Goal: Navigation & Orientation: Find specific page/section

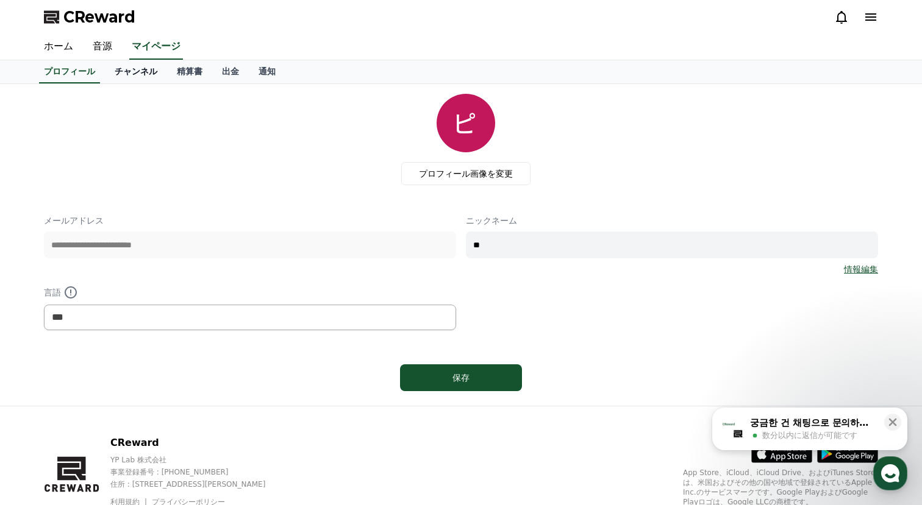
click at [140, 68] on link "チャンネル" at bounding box center [136, 71] width 62 height 23
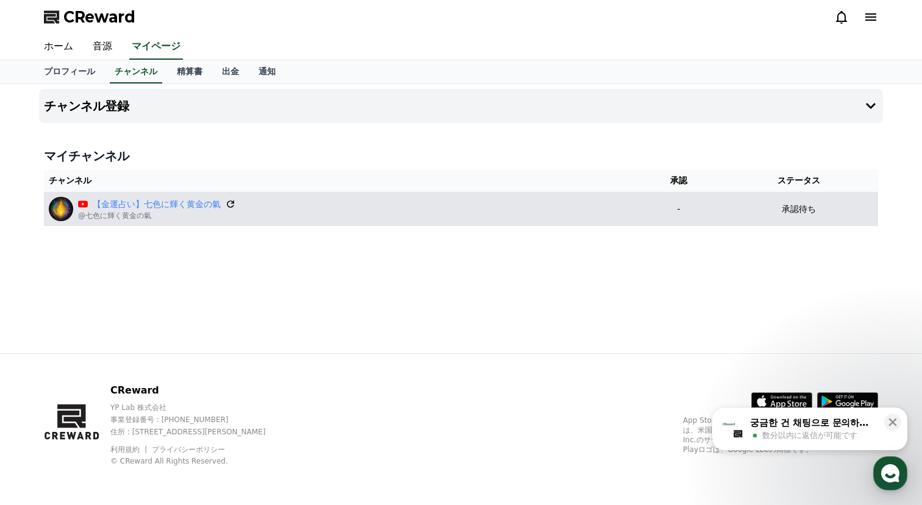
click at [227, 205] on icon at bounding box center [230, 204] width 7 height 7
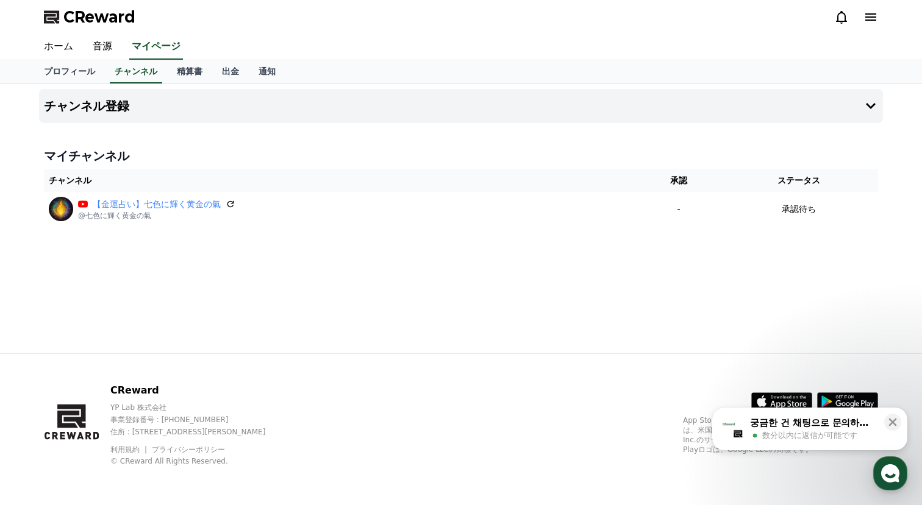
click at [507, 251] on div "チャンネル登録 マイチャンネル チャンネル 承認 ステータス 【[PERSON_NAME]占い】七色に輝く黄金の氣 @七色に輝く黄金の氣 - 承認待ち" at bounding box center [460, 218] width 853 height 269
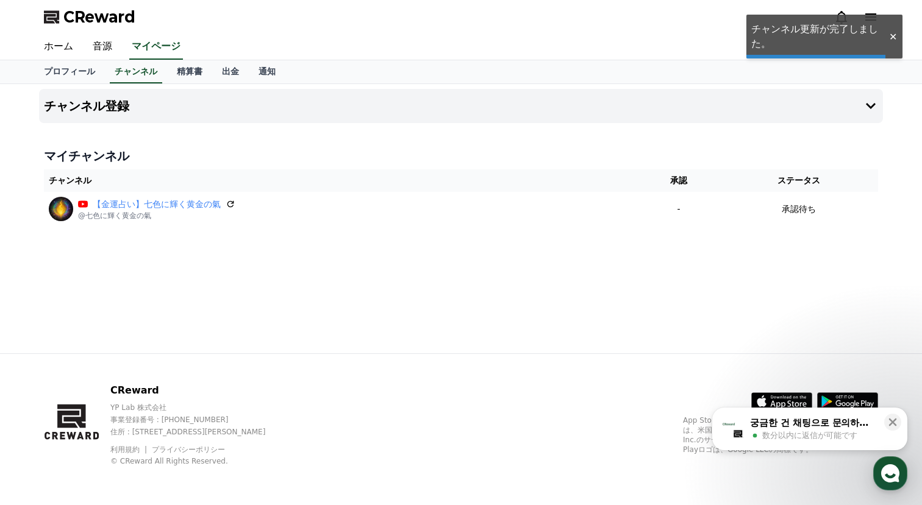
click at [507, 251] on div "チャンネル登録 マイチャンネル チャンネル 承認 ステータス 【[PERSON_NAME]占い】七色に輝く黄金の氣 @七色に輝く黄金の氣 - 承認待ち" at bounding box center [460, 218] width 853 height 269
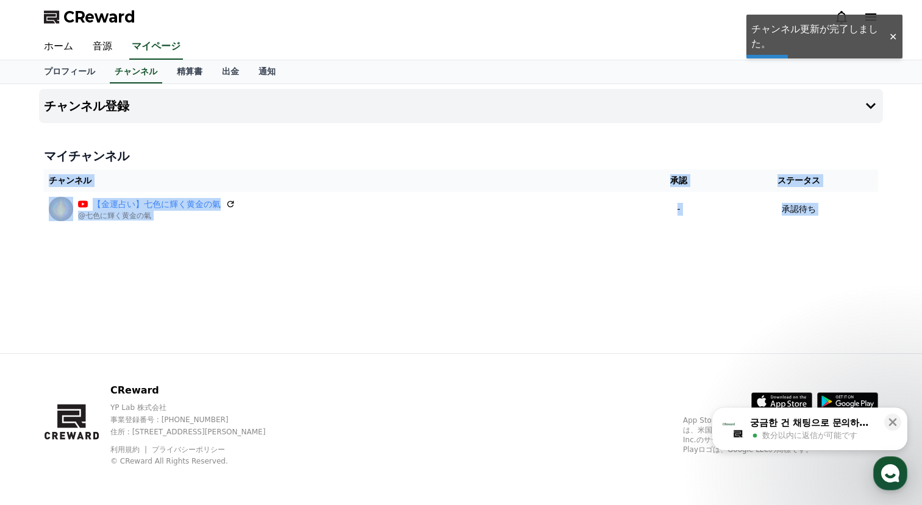
click at [460, 279] on div "チャンネル登録 マイチャンネル チャンネル 承認 ステータス 【[PERSON_NAME]占い】七色に輝く黄金の氣 @七色に輝く黄金の氣 - 承認待ち" at bounding box center [460, 218] width 853 height 269
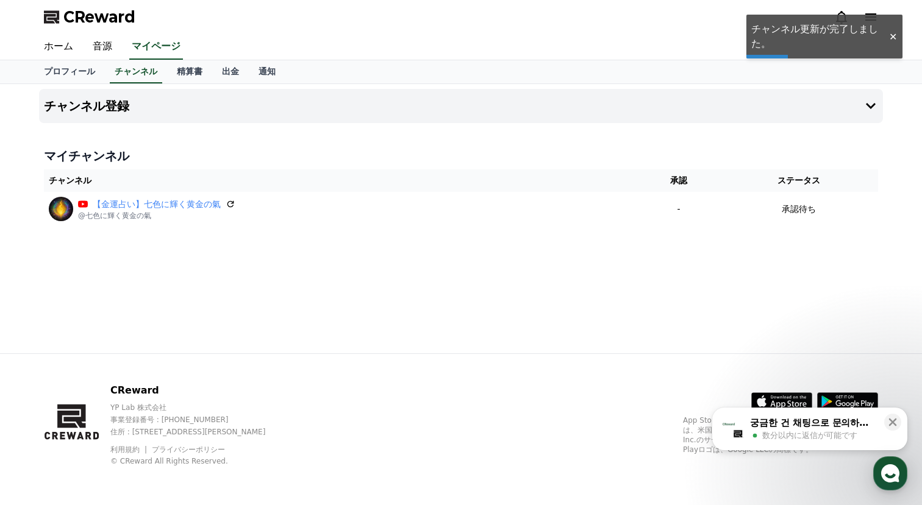
click at [460, 279] on div "チャンネル登録 マイチャンネル チャンネル 承認 ステータス 【[PERSON_NAME]占い】七色に輝く黄金の氣 @七色に輝く黄金の氣 - 承認待ち" at bounding box center [460, 218] width 853 height 269
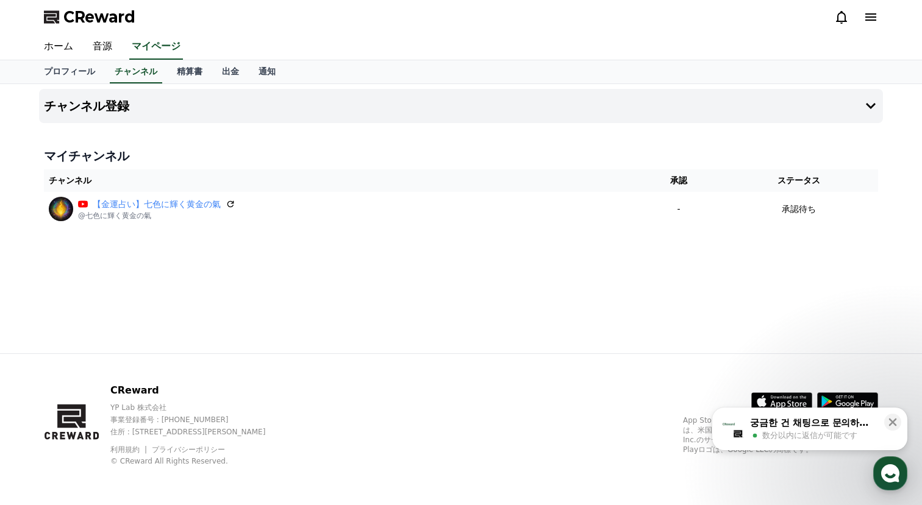
click at [404, 148] on h4 "マイチャンネル" at bounding box center [461, 156] width 834 height 17
